Goal: Task Accomplishment & Management: Manage account settings

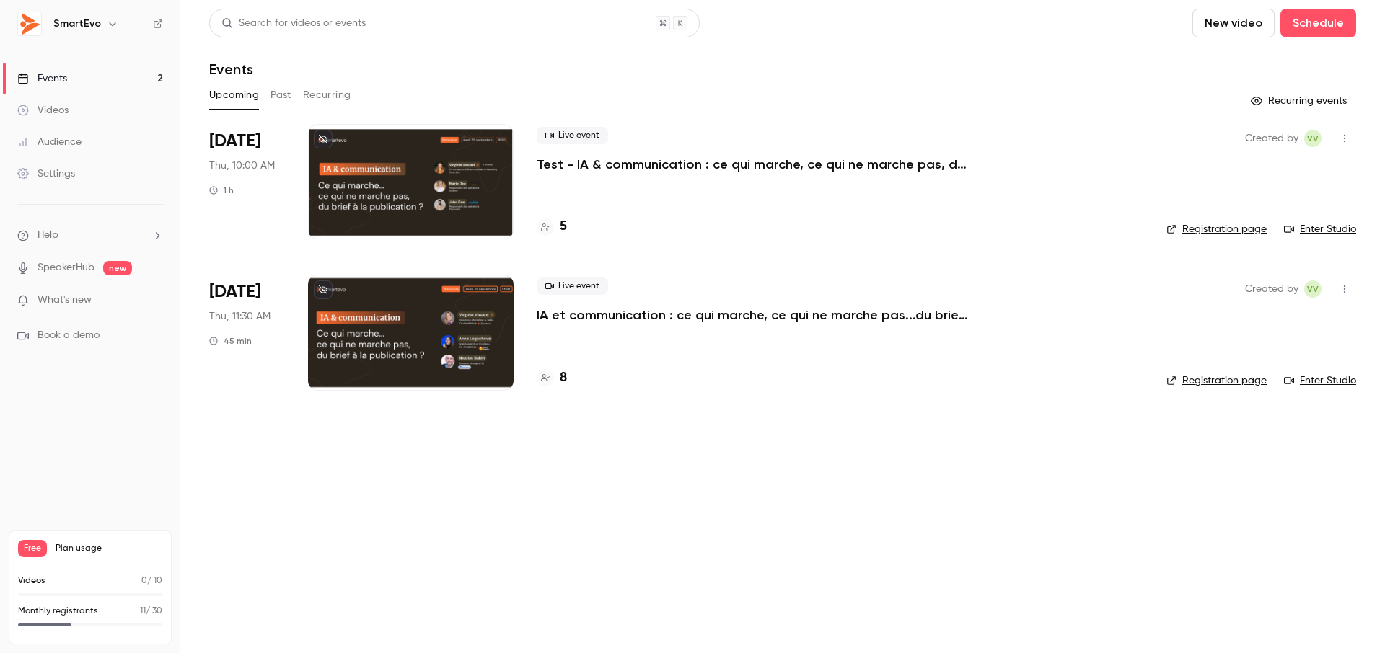
click at [362, 306] on div at bounding box center [411, 332] width 206 height 115
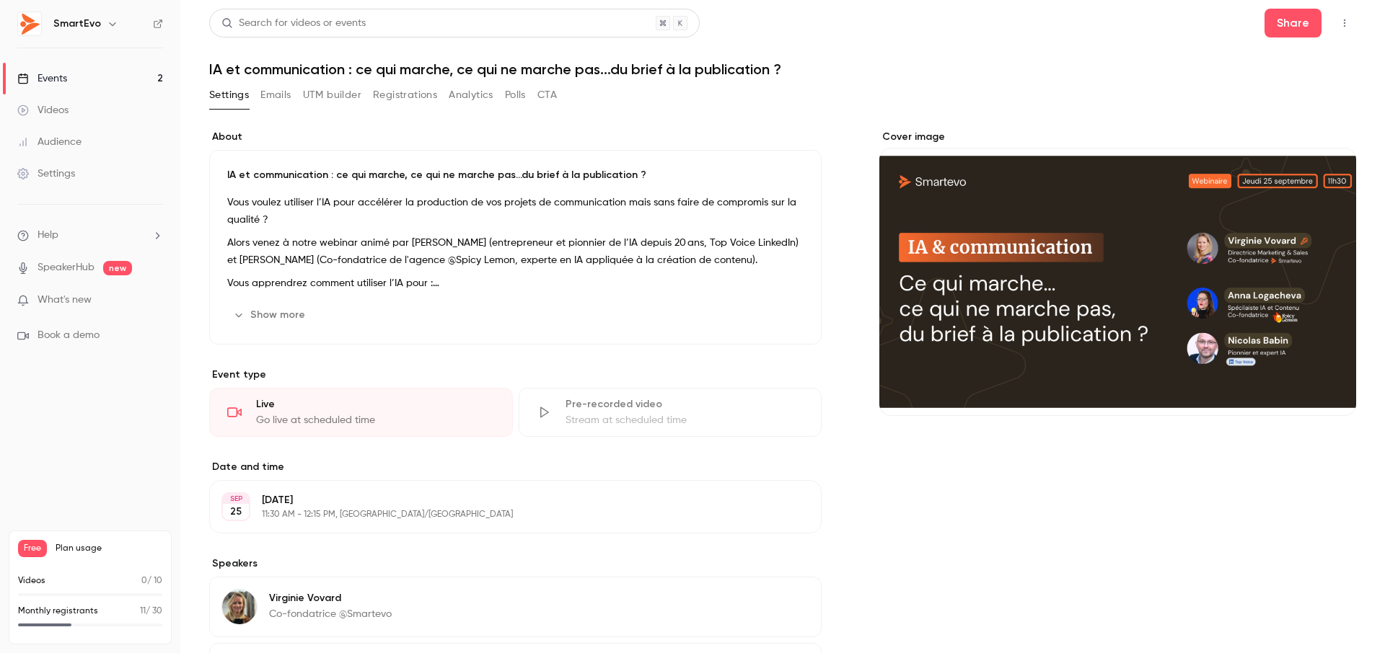
click at [273, 96] on button "Emails" at bounding box center [275, 95] width 30 height 23
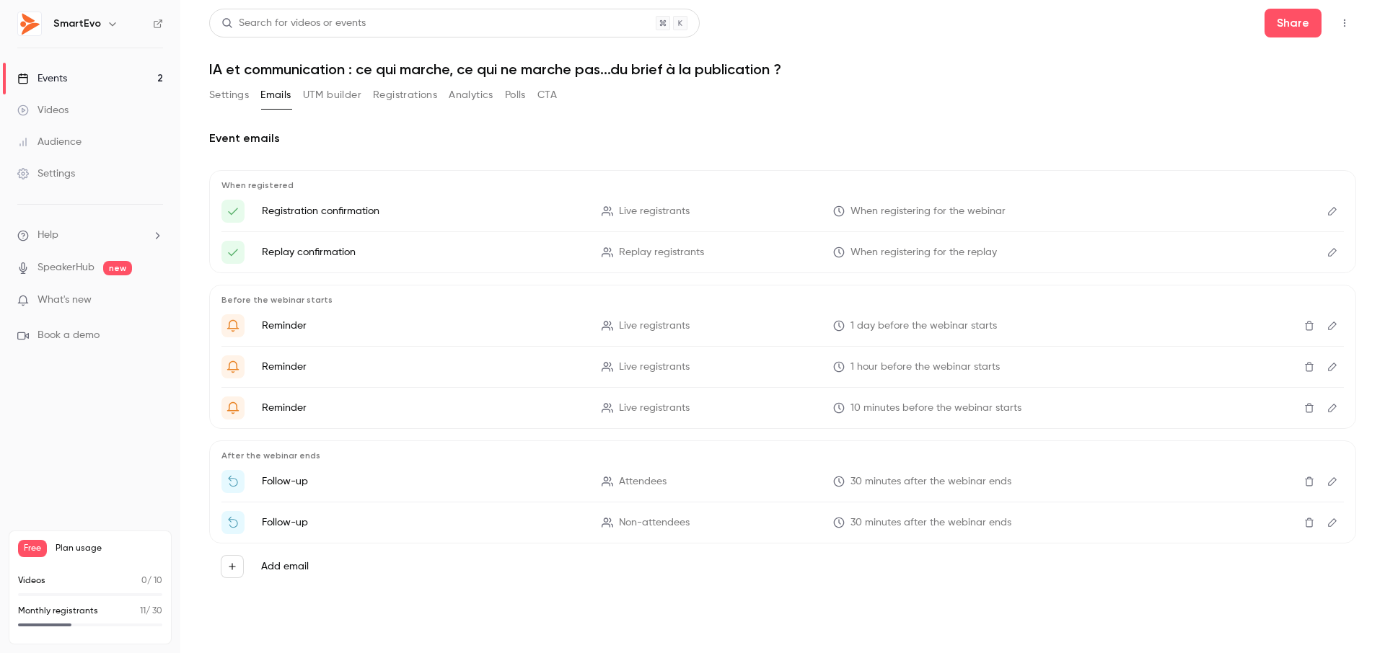
click at [392, 97] on button "Registrations" at bounding box center [405, 95] width 64 height 23
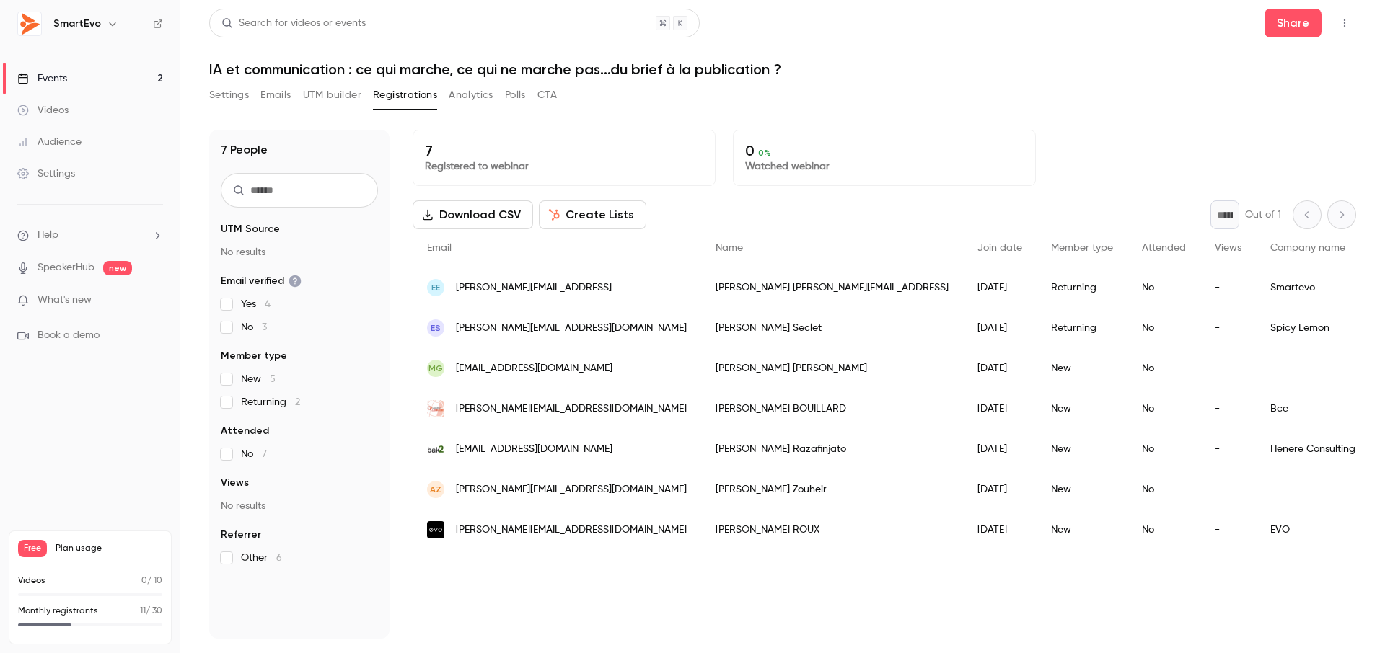
click at [591, 217] on button "Create Lists" at bounding box center [592, 214] width 107 height 29
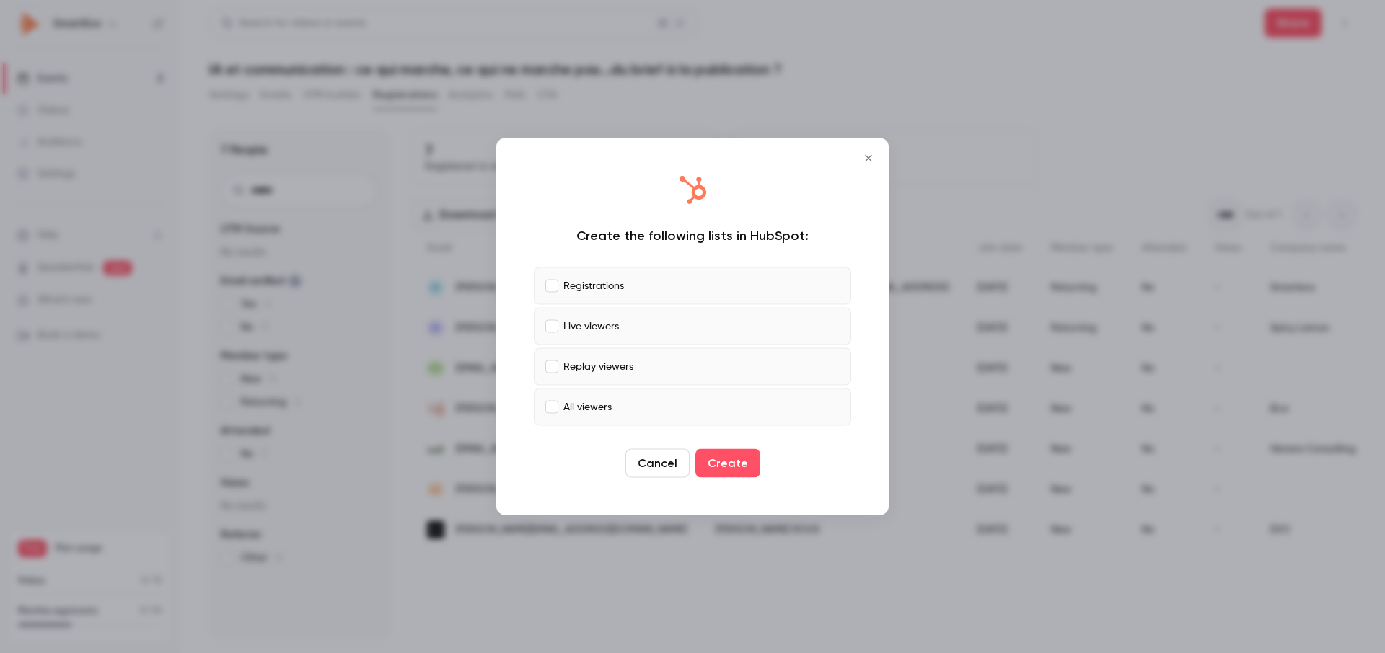
click at [656, 462] on button "Cancel" at bounding box center [657, 463] width 64 height 29
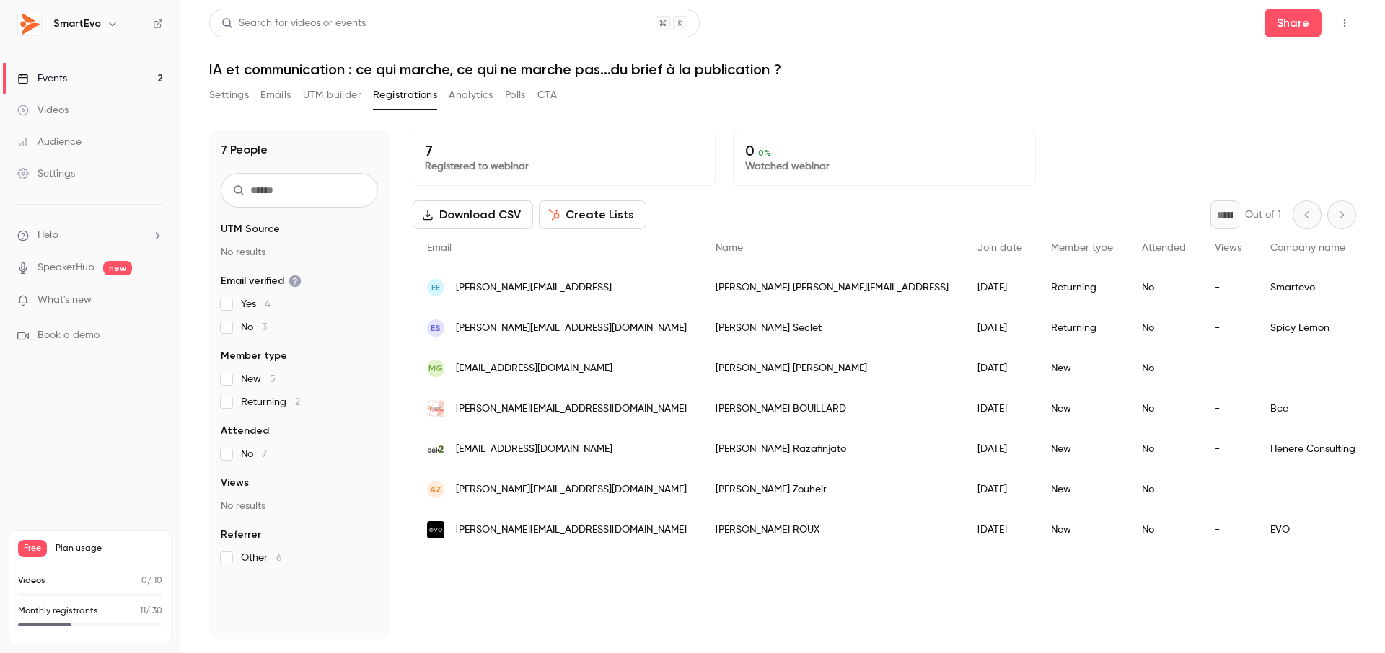
click at [467, 98] on button "Analytics" at bounding box center [471, 95] width 45 height 23
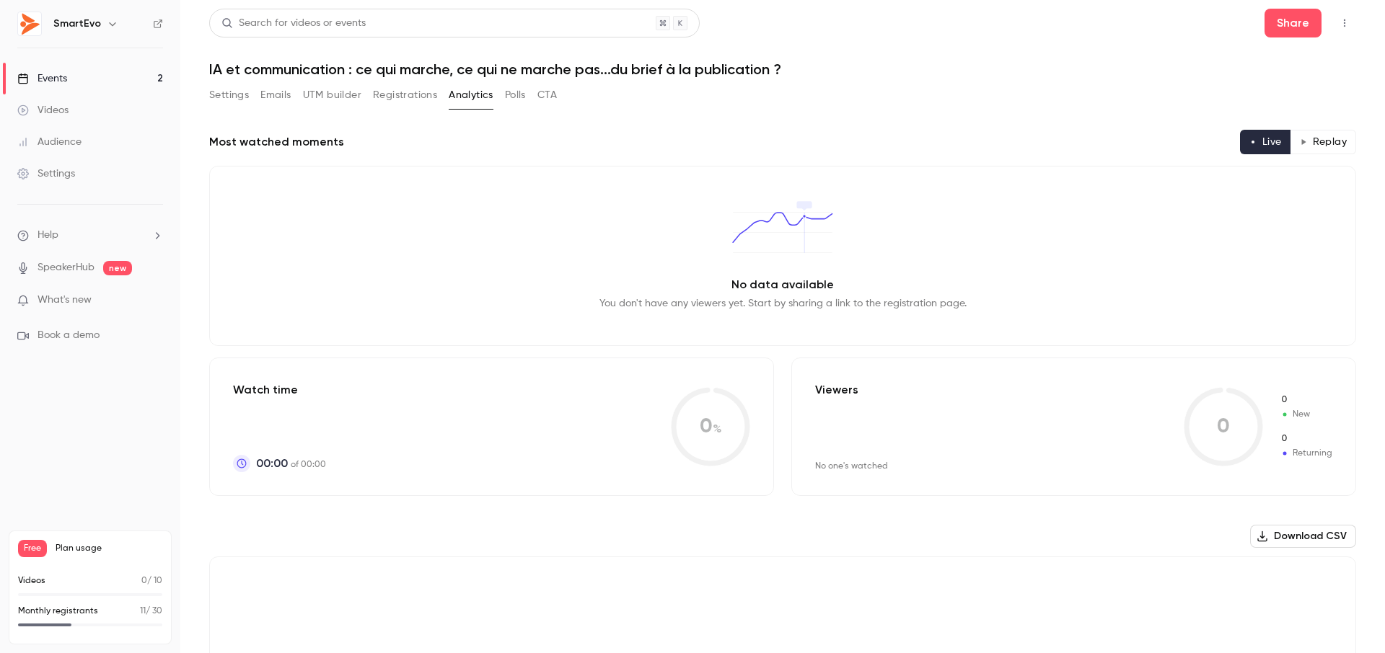
click at [409, 102] on button "Registrations" at bounding box center [405, 95] width 64 height 23
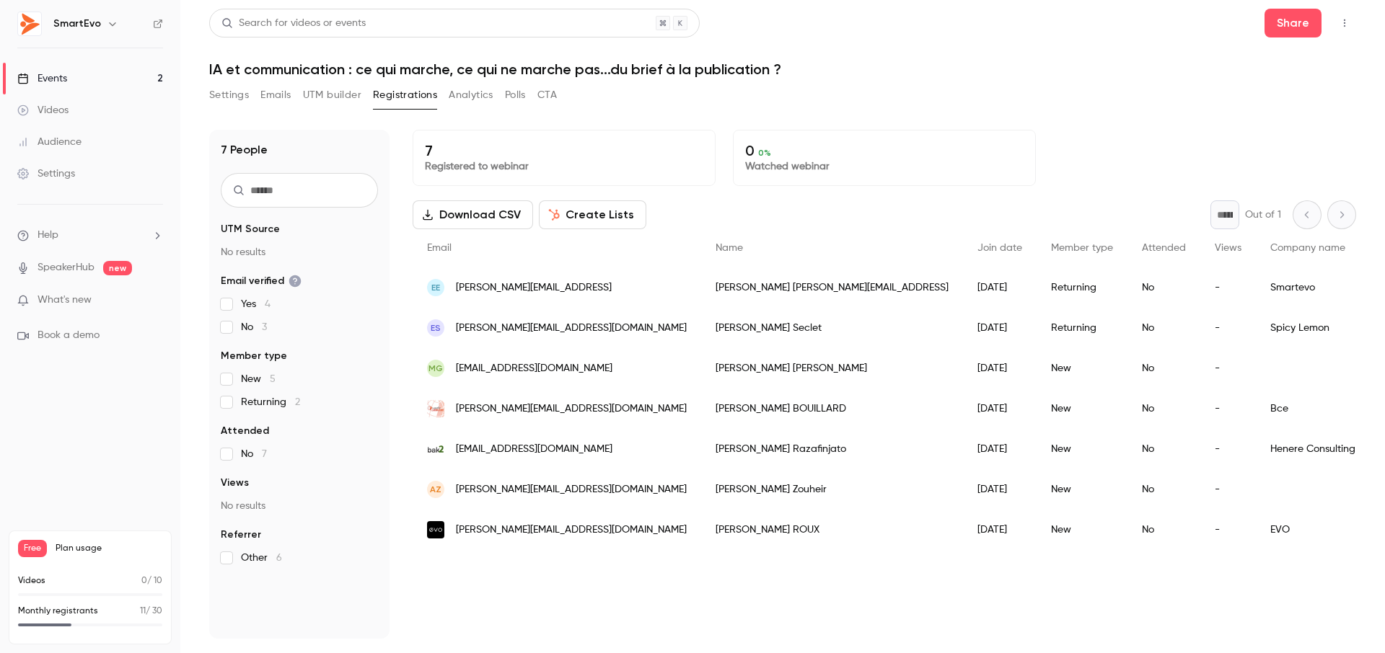
click at [325, 95] on button "UTM builder" at bounding box center [332, 95] width 58 height 23
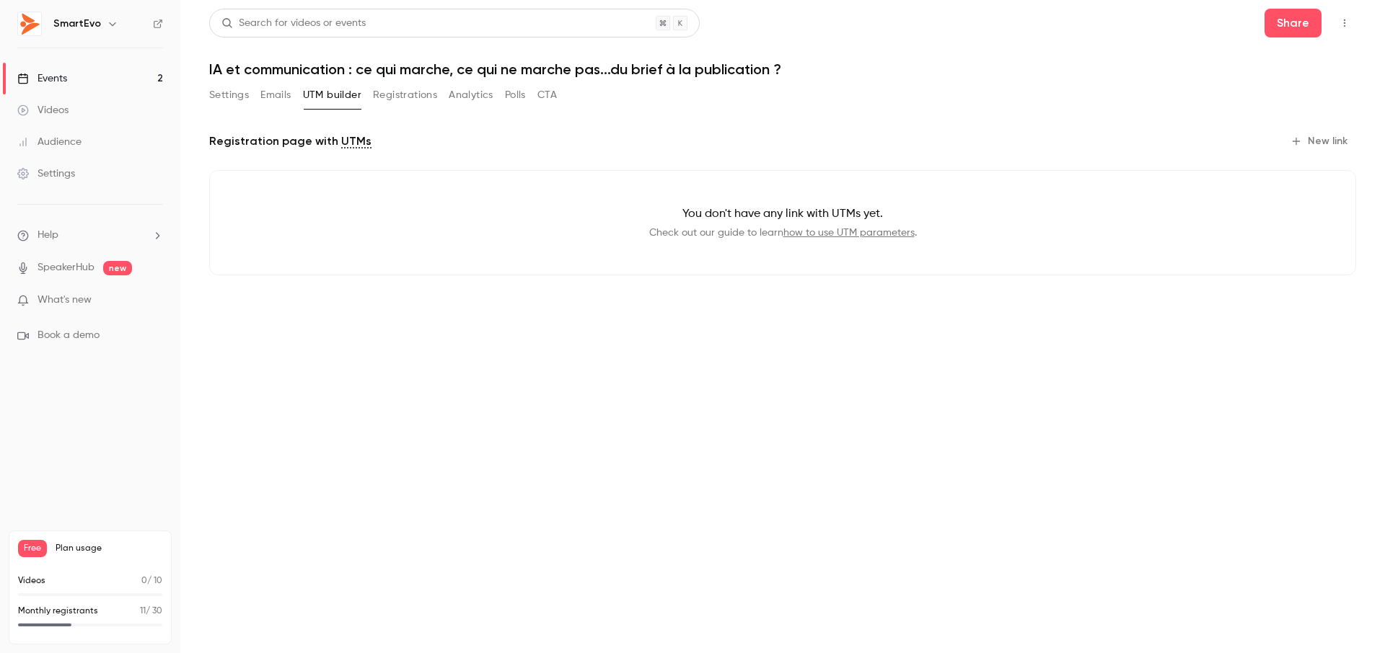
click at [278, 94] on button "Emails" at bounding box center [275, 95] width 30 height 23
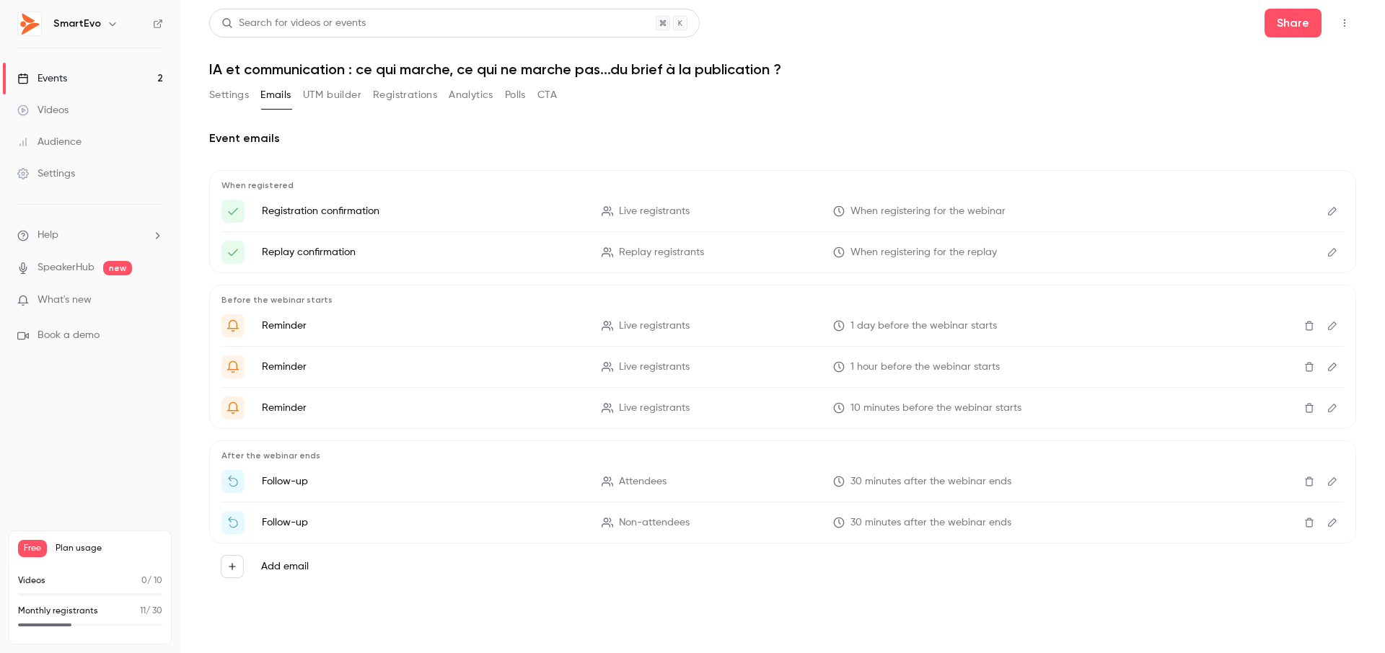
click at [239, 97] on button "Settings" at bounding box center [229, 95] width 40 height 23
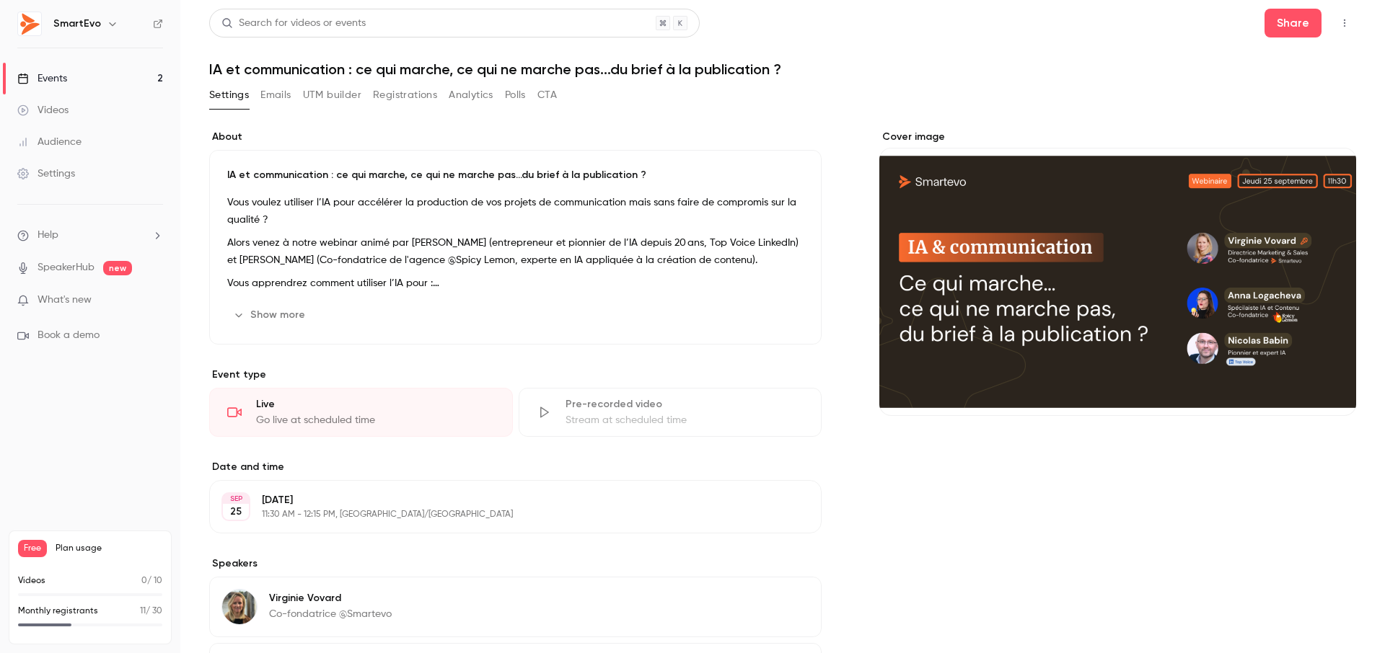
click at [298, 97] on div "Settings Emails UTM builder Registrations Analytics Polls CTA" at bounding box center [383, 95] width 348 height 23
click at [280, 97] on button "Emails" at bounding box center [275, 95] width 30 height 23
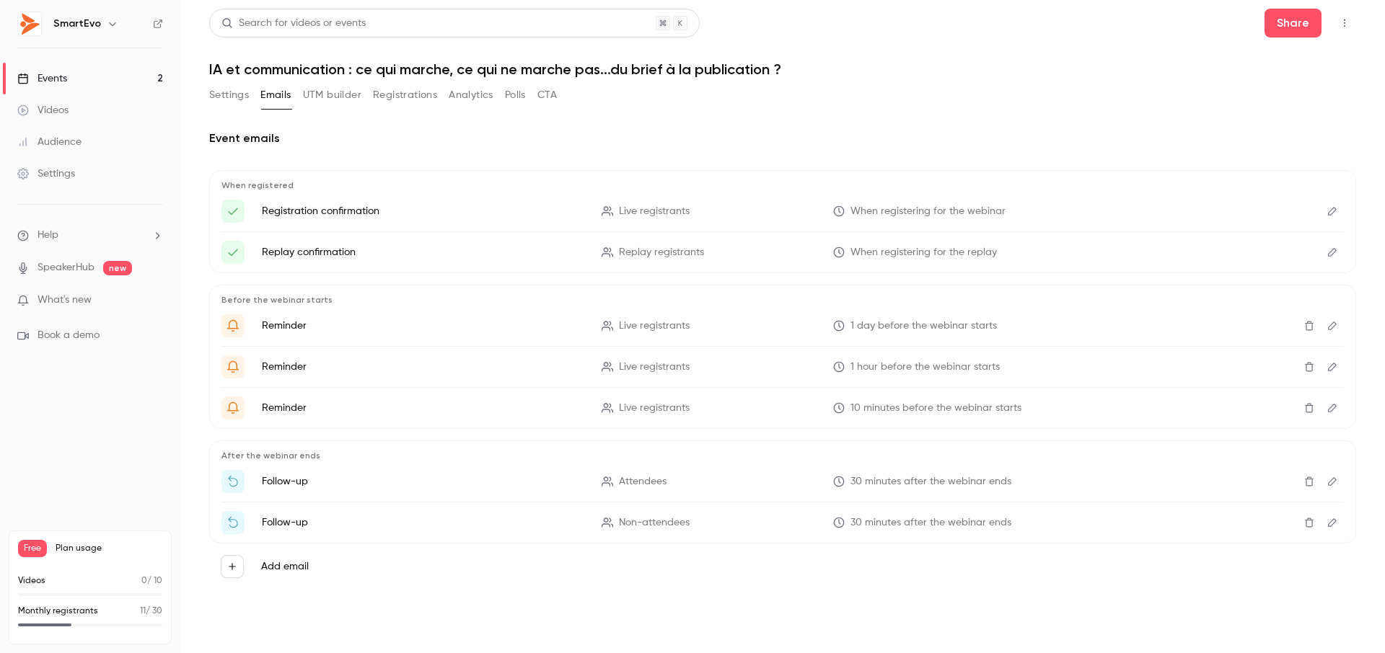
click at [323, 93] on button "UTM builder" at bounding box center [332, 95] width 58 height 23
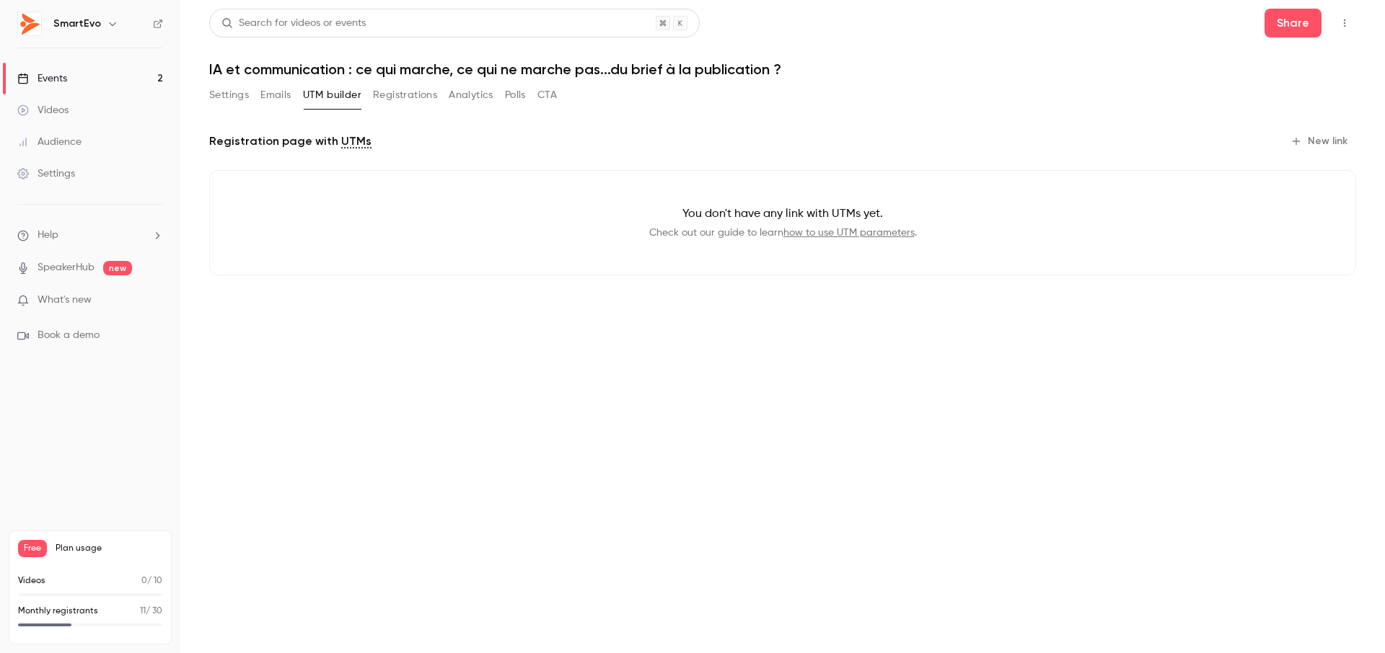
click at [394, 92] on button "Registrations" at bounding box center [405, 95] width 64 height 23
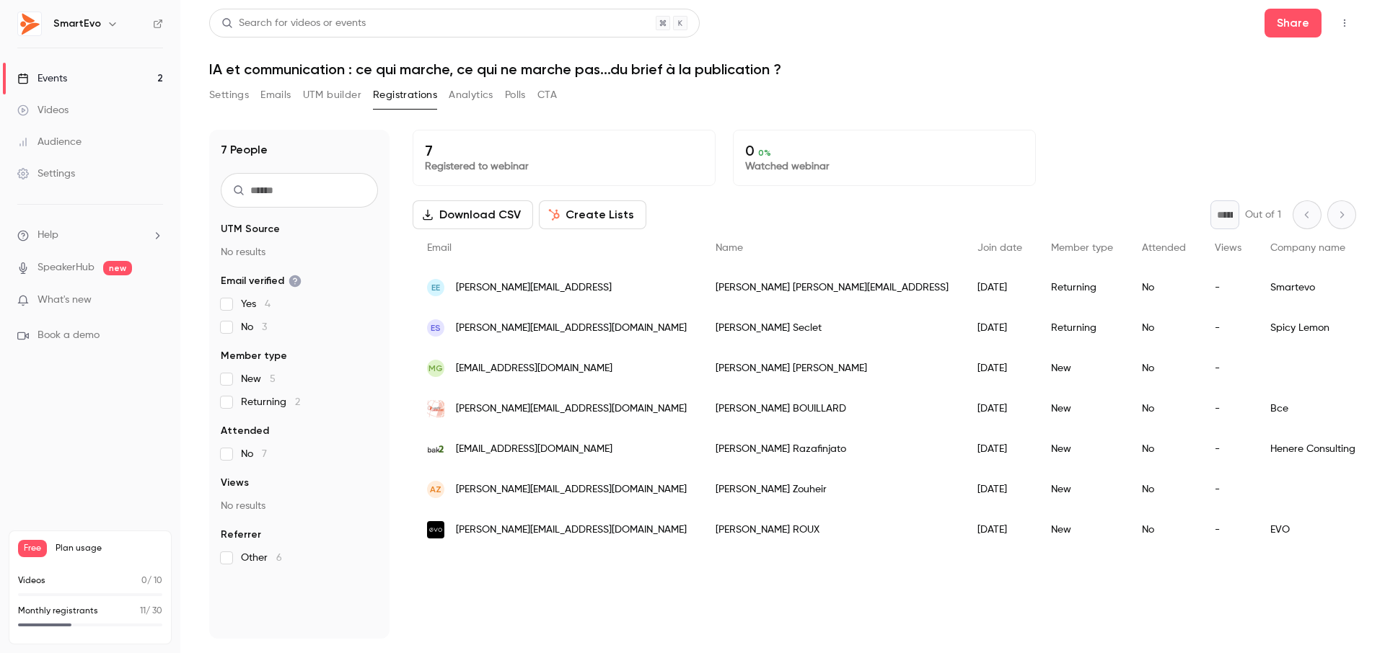
click at [462, 97] on button "Analytics" at bounding box center [471, 95] width 45 height 23
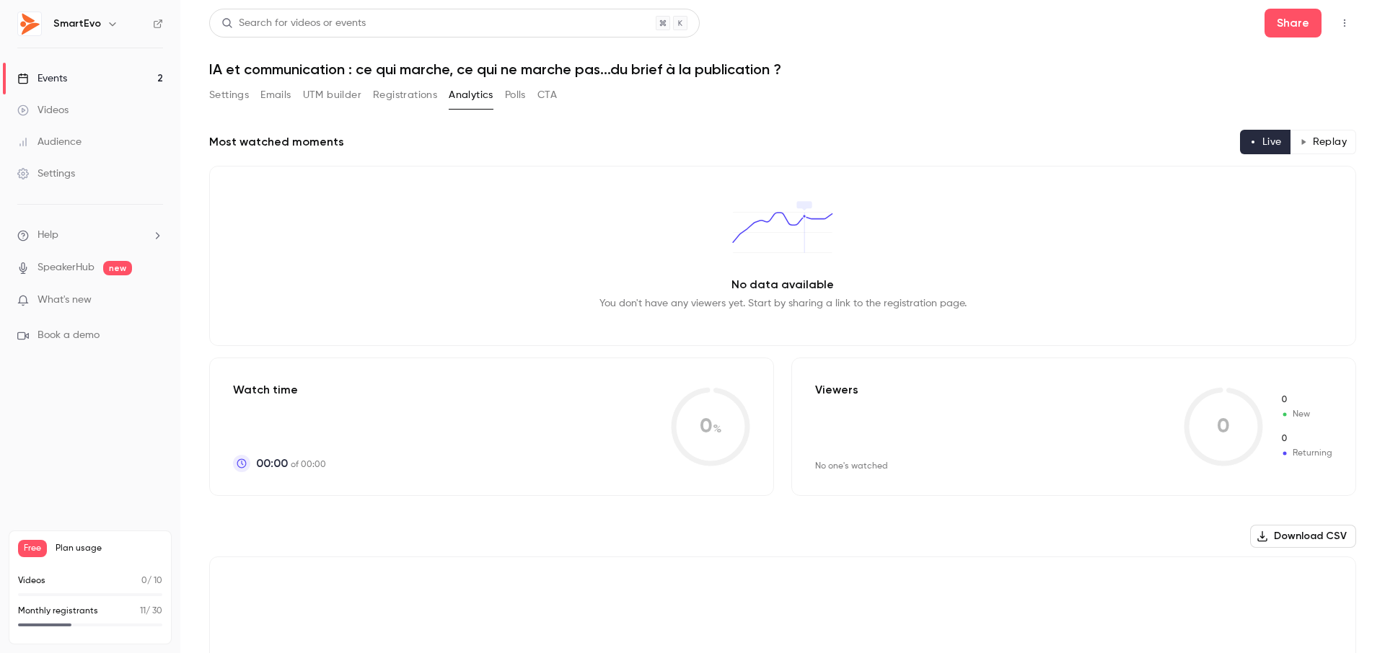
click at [519, 96] on button "Polls" at bounding box center [515, 95] width 21 height 23
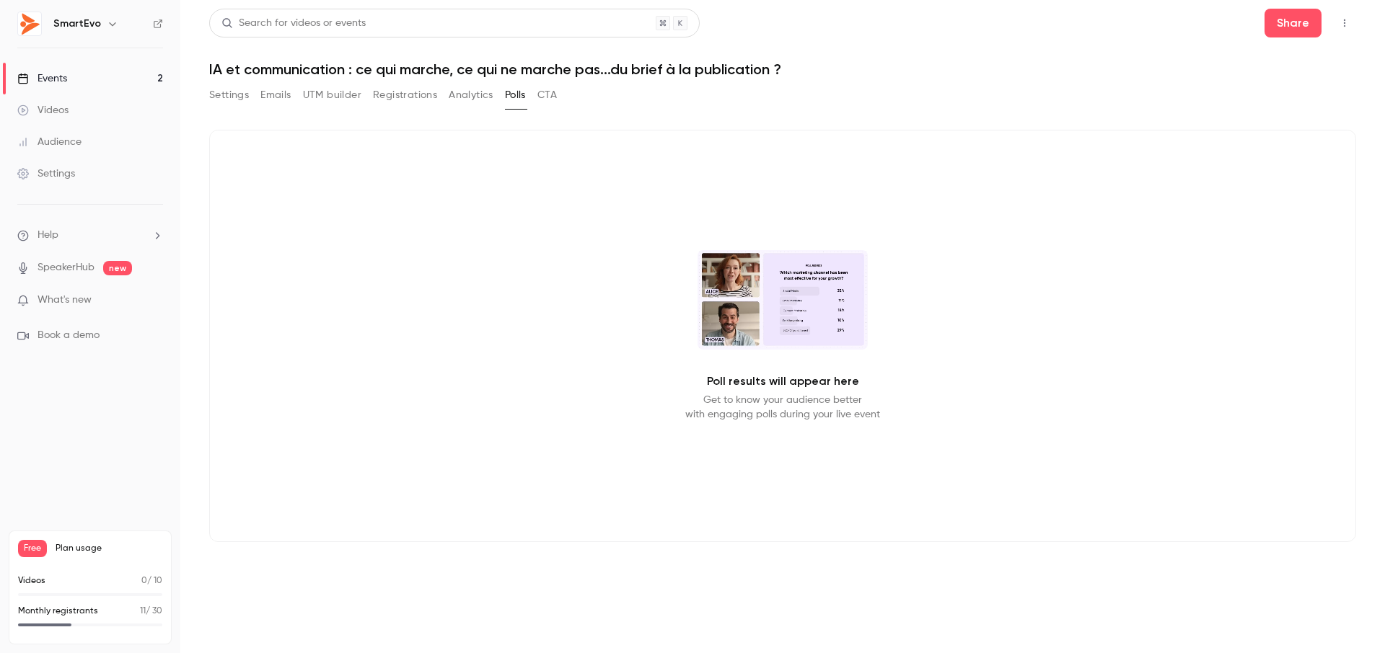
click at [237, 95] on button "Settings" at bounding box center [229, 95] width 40 height 23
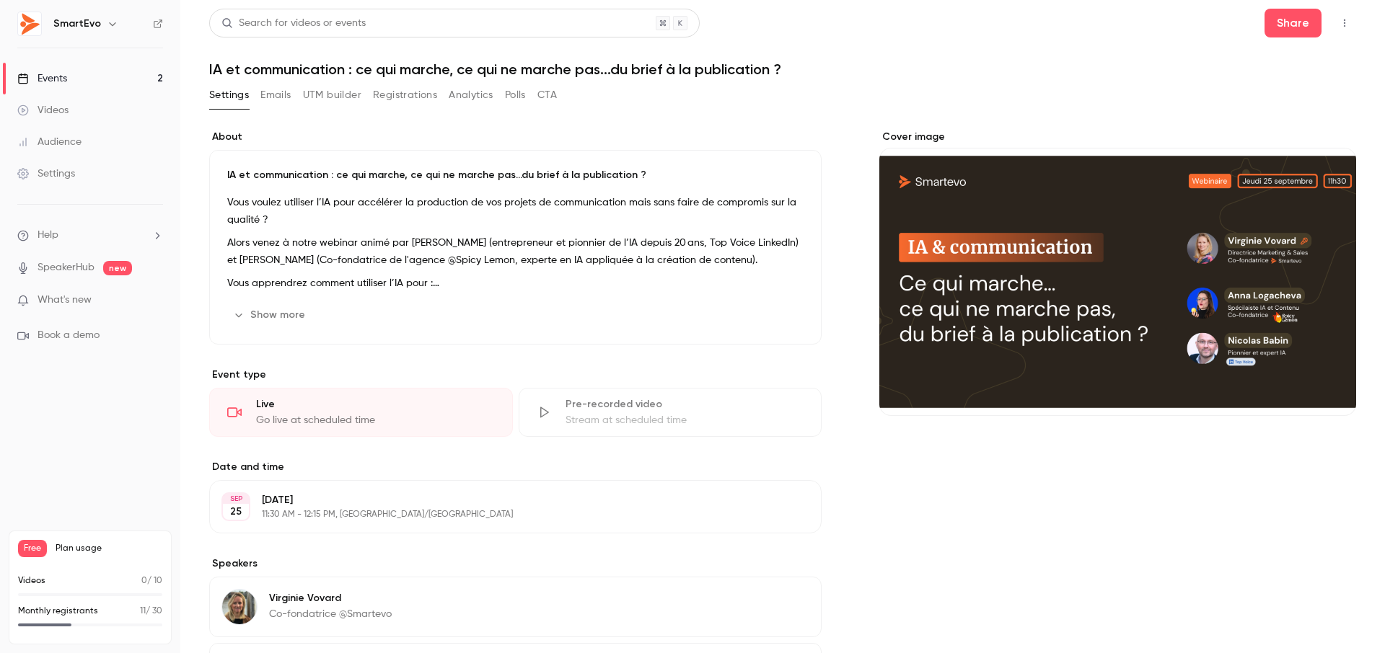
click at [259, 96] on div "Settings Emails UTM builder Registrations Analytics Polls CTA" at bounding box center [383, 95] width 348 height 23
click at [273, 97] on button "Emails" at bounding box center [275, 95] width 30 height 23
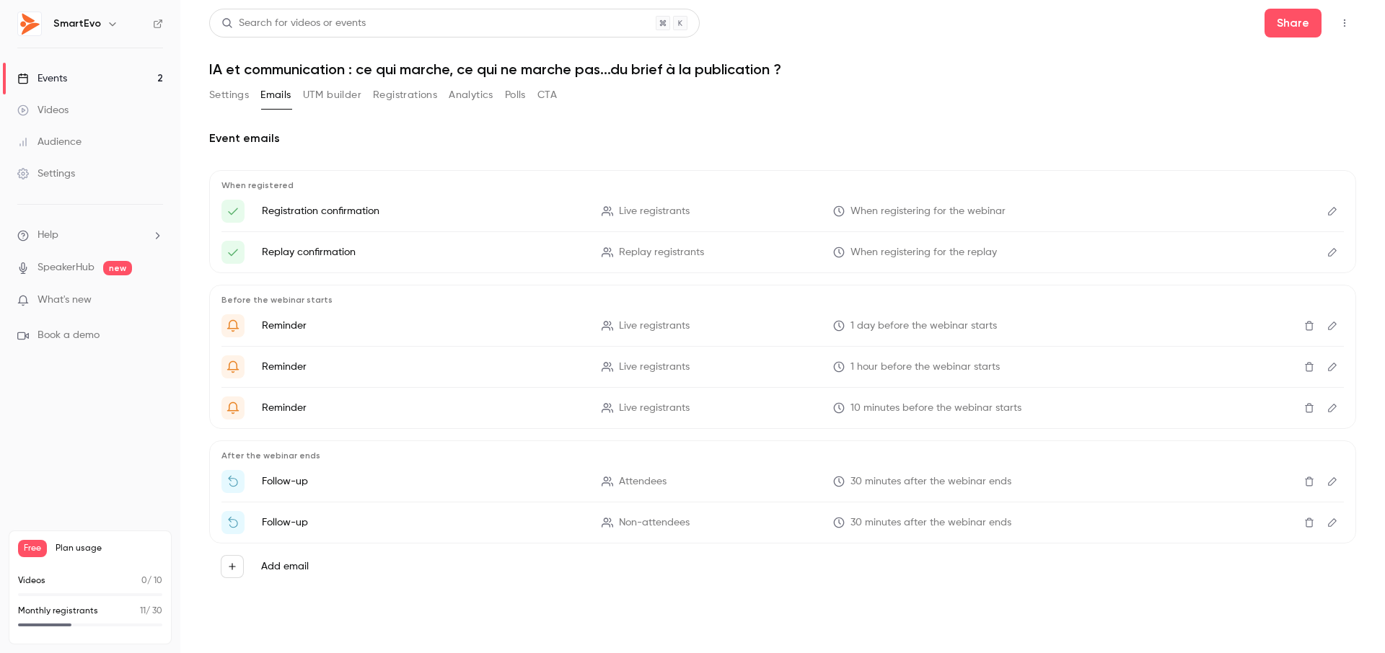
click at [398, 97] on button "Registrations" at bounding box center [405, 95] width 64 height 23
